Goal: Check status

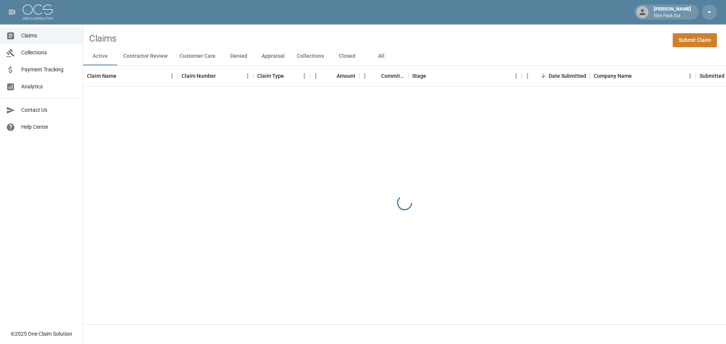
click at [43, 65] on link "Payment Tracking" at bounding box center [41, 69] width 83 height 17
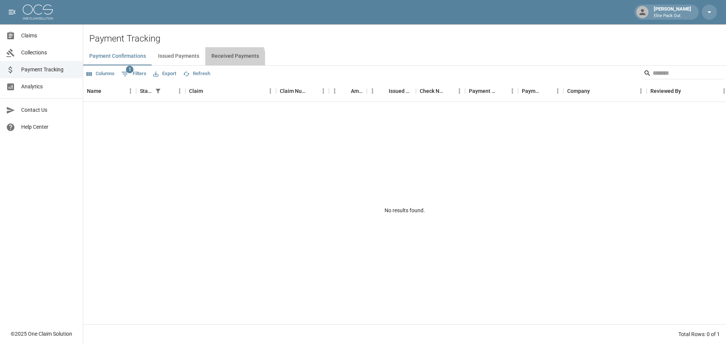
click at [230, 59] on button "Received Payments" at bounding box center [235, 56] width 60 height 18
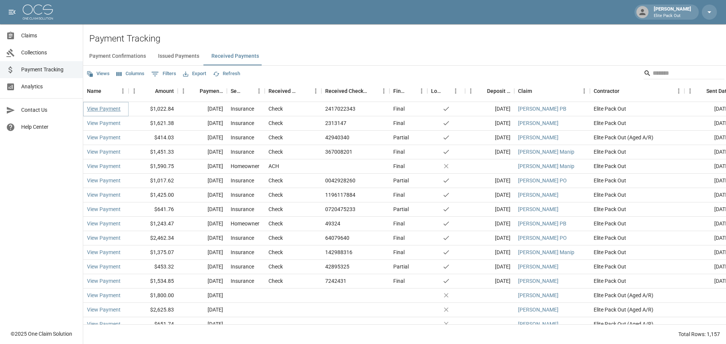
click at [101, 109] on link "View Payment" at bounding box center [104, 109] width 34 height 8
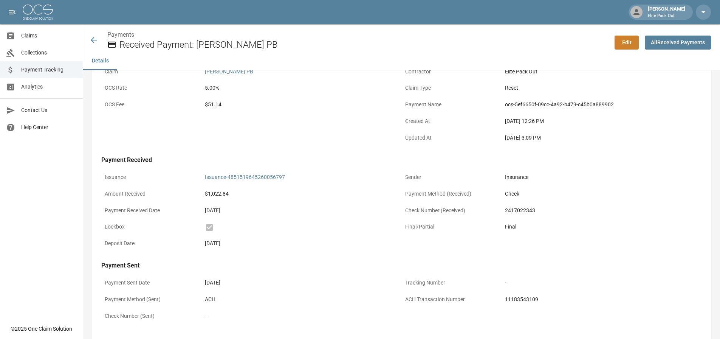
scroll to position [91, 0]
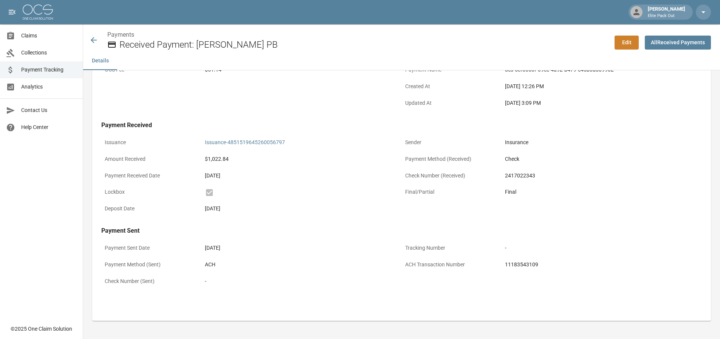
click at [531, 266] on div "11183543109" at bounding box center [601, 264] width 193 height 8
copy div "11183543109"
click at [440, 176] on p "Check Number (Received)" at bounding box center [452, 175] width 100 height 15
